Goal: Navigation & Orientation: Find specific page/section

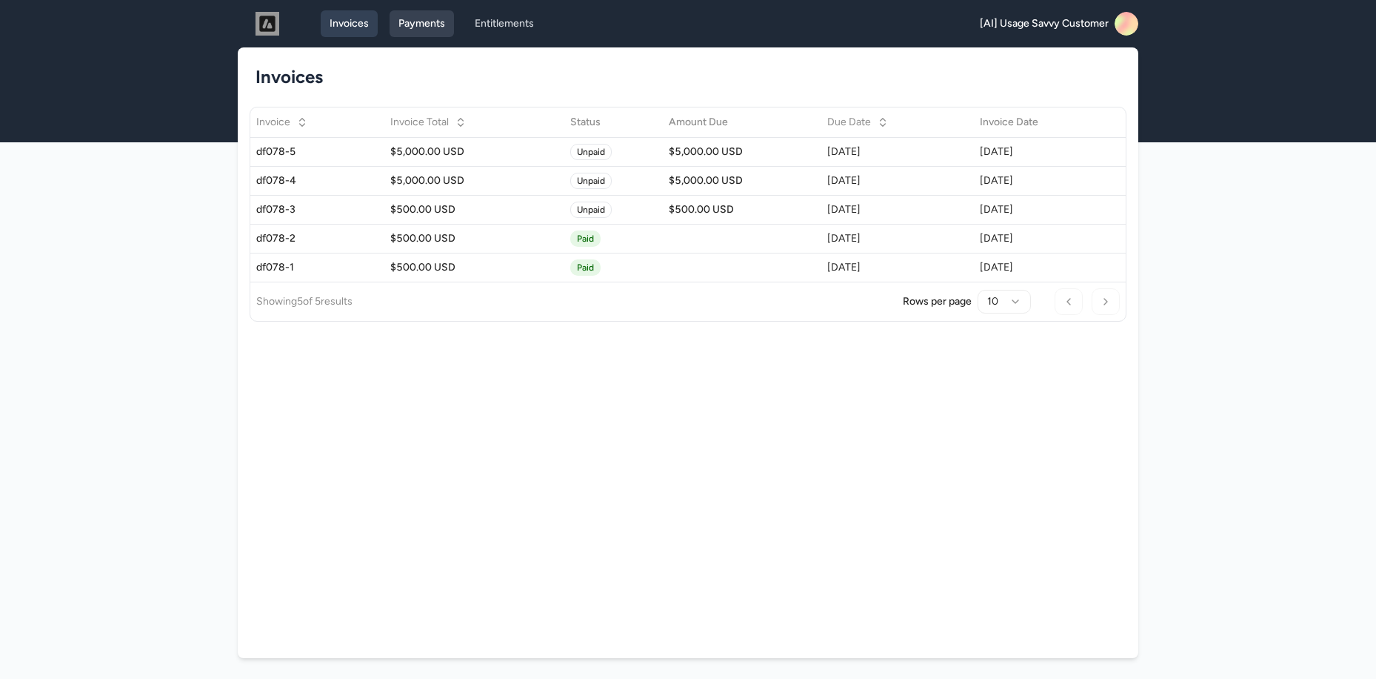
click at [437, 27] on link "Payments" at bounding box center [422, 23] width 64 height 27
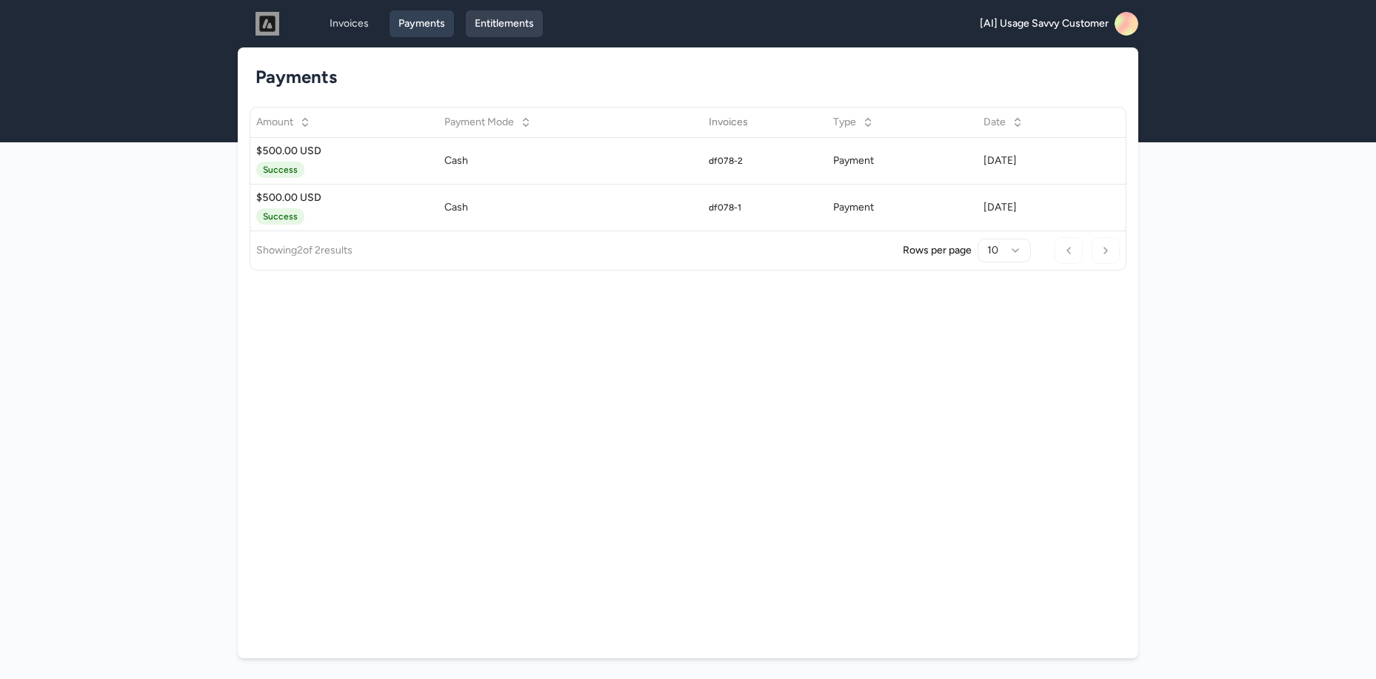
click at [501, 32] on link "Entitlements" at bounding box center [504, 23] width 77 height 27
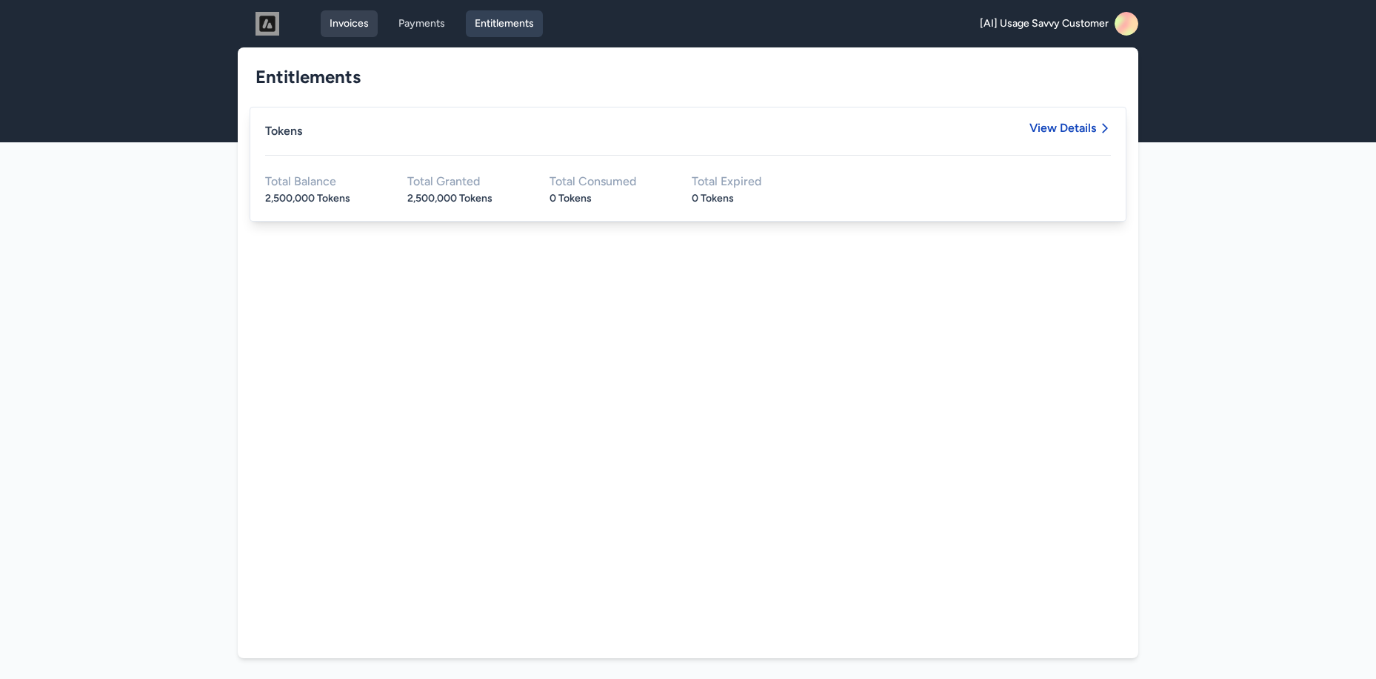
click at [327, 24] on link "Invoices" at bounding box center [349, 23] width 57 height 27
